Goal: Complete application form: Complete application form

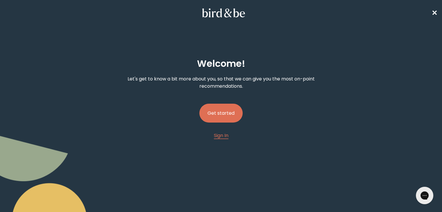
click at [216, 110] on button "Get started" at bounding box center [220, 113] width 43 height 19
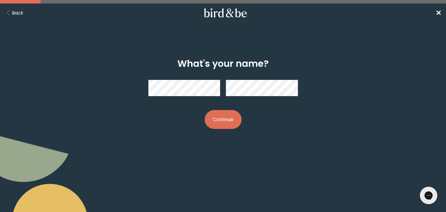
click at [225, 122] on button "Continue" at bounding box center [223, 119] width 37 height 19
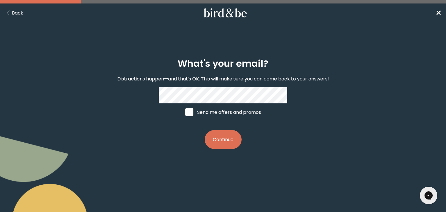
click at [188, 116] on span at bounding box center [189, 112] width 8 height 8
click at [185, 112] on input "Send me offers and promos" at bounding box center [185, 112] width 0 height 0
checkbox input "true"
click at [217, 144] on button "Continue" at bounding box center [223, 139] width 37 height 19
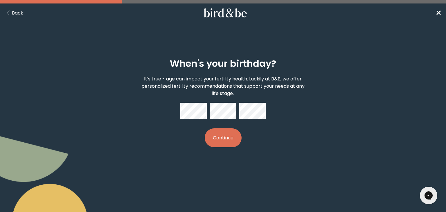
click at [214, 140] on button "Continue" at bounding box center [223, 137] width 37 height 19
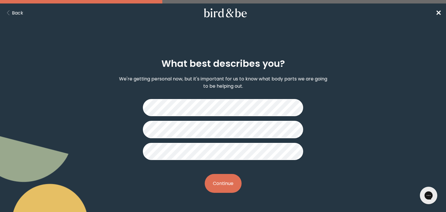
click at [212, 185] on button "Continue" at bounding box center [223, 183] width 37 height 19
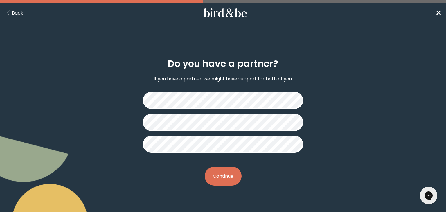
click at [209, 169] on button "Continue" at bounding box center [223, 176] width 37 height 19
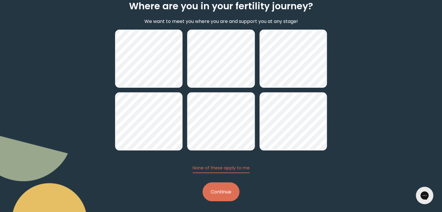
scroll to position [60, 0]
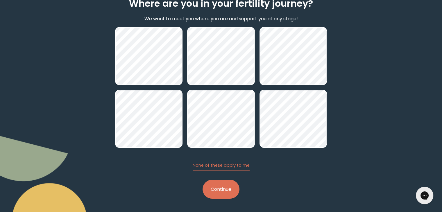
click at [217, 191] on button "Continue" at bounding box center [221, 189] width 37 height 19
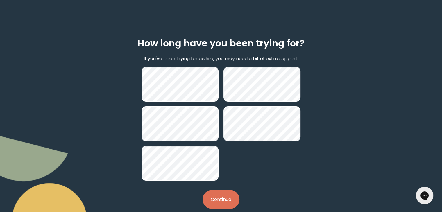
scroll to position [30, 0]
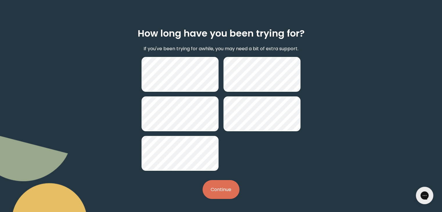
click at [212, 189] on button "Continue" at bounding box center [221, 189] width 37 height 19
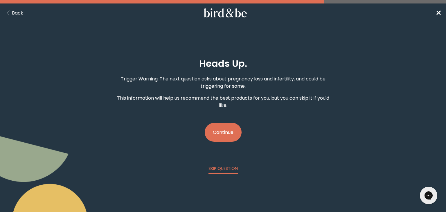
click at [225, 127] on button "Continue" at bounding box center [223, 132] width 37 height 19
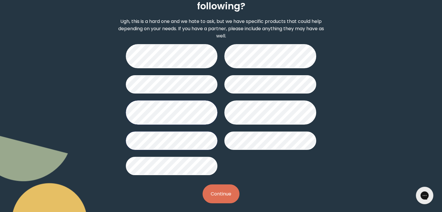
scroll to position [76, 0]
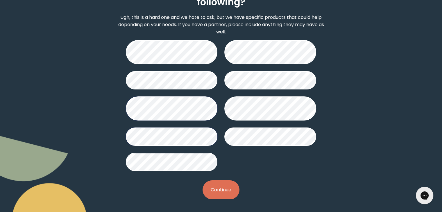
click at [209, 185] on button "Continue" at bounding box center [221, 189] width 37 height 19
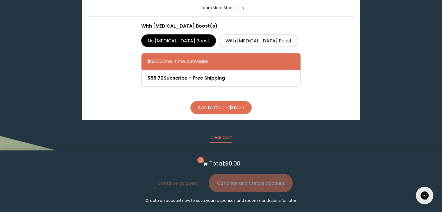
scroll to position [246, 0]
